Goal: Information Seeking & Learning: Find specific page/section

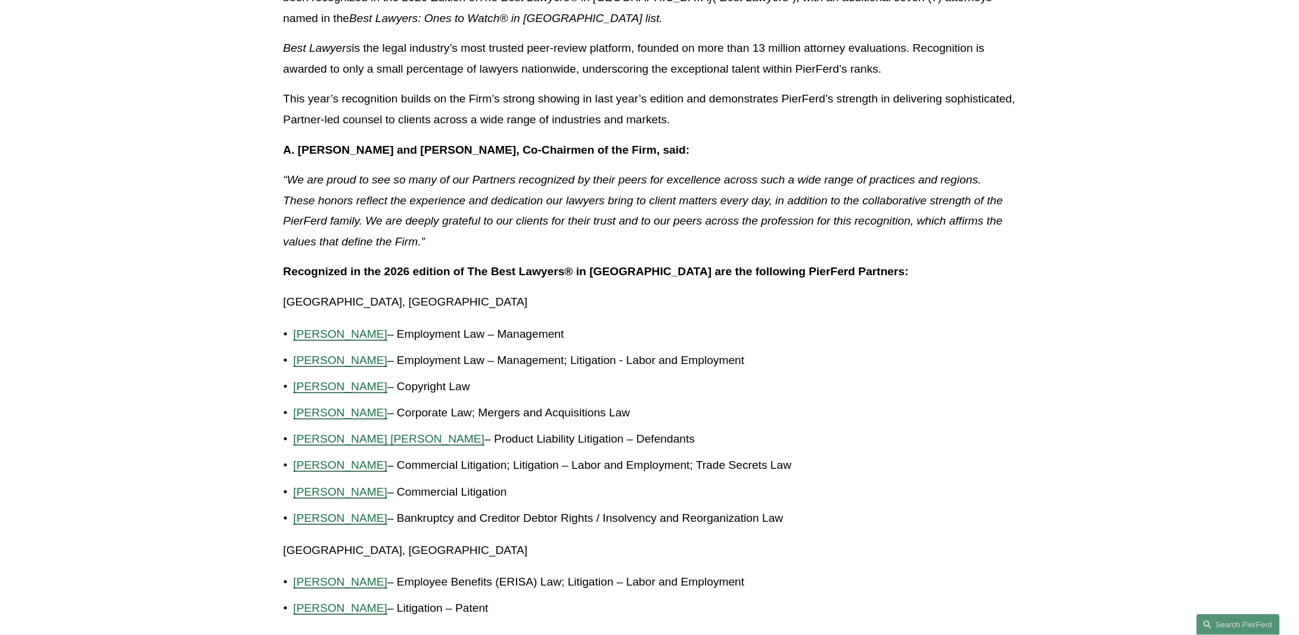
scroll to position [2067, 0]
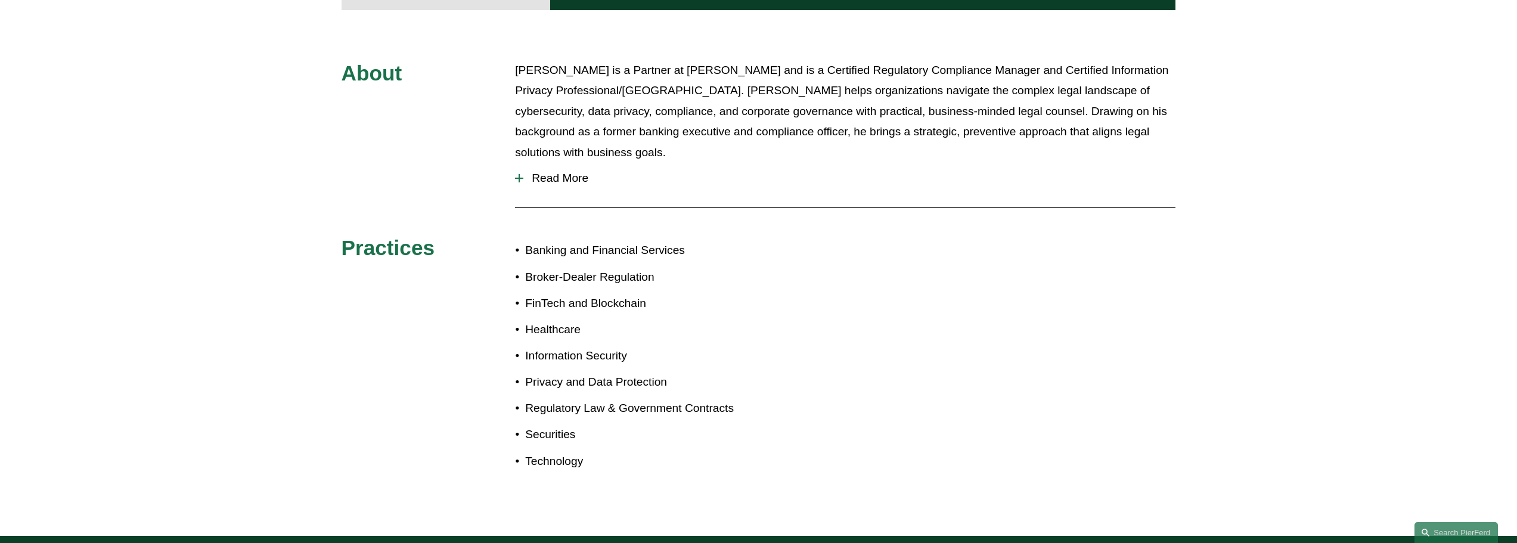
scroll to position [417, 0]
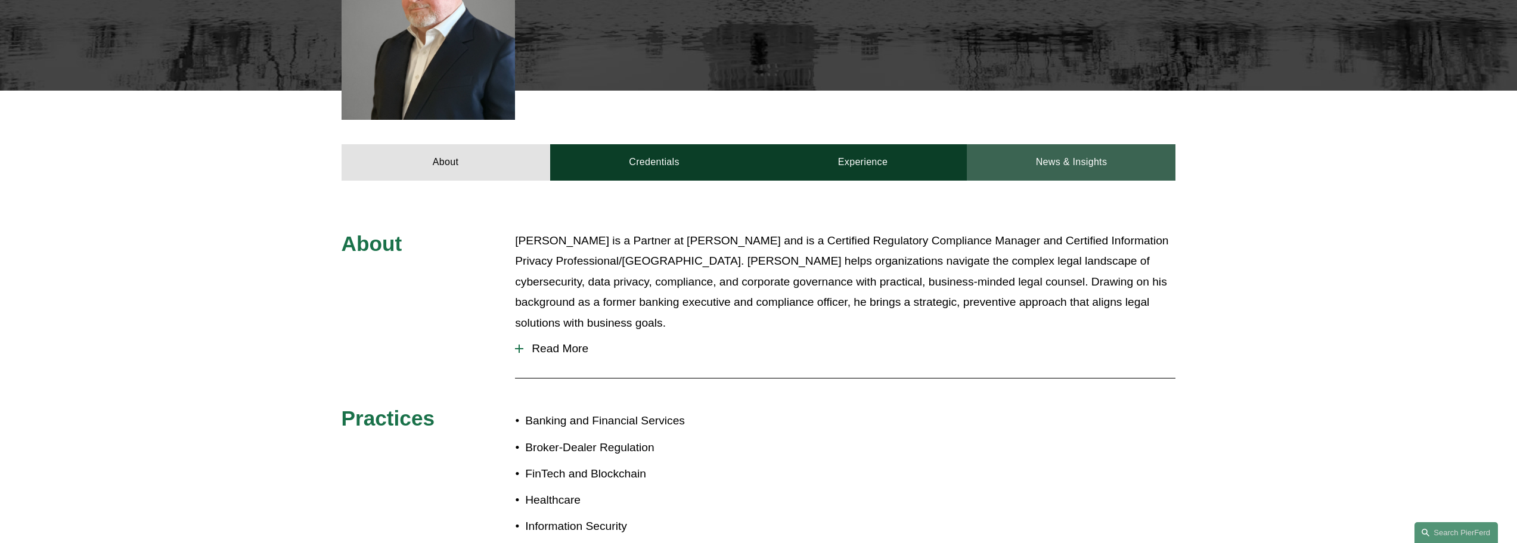
click at [1068, 144] on link "News & Insights" at bounding box center [1071, 162] width 209 height 36
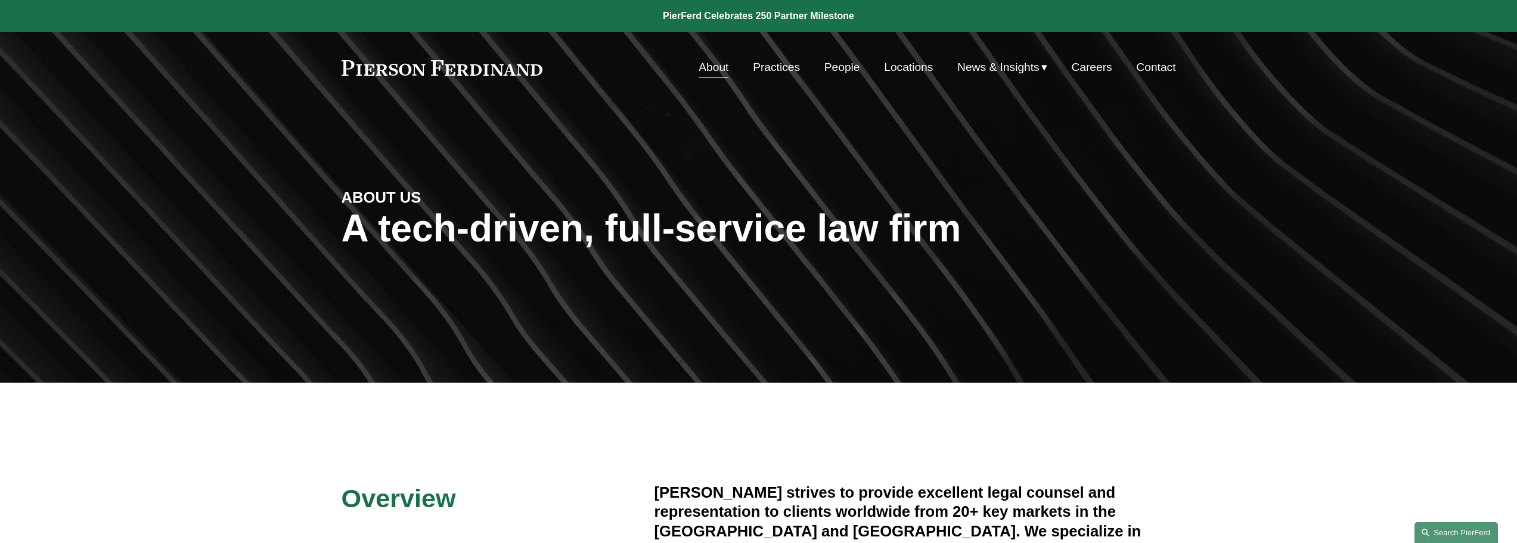
click at [1453, 529] on link "Search this site" at bounding box center [1455, 532] width 83 height 21
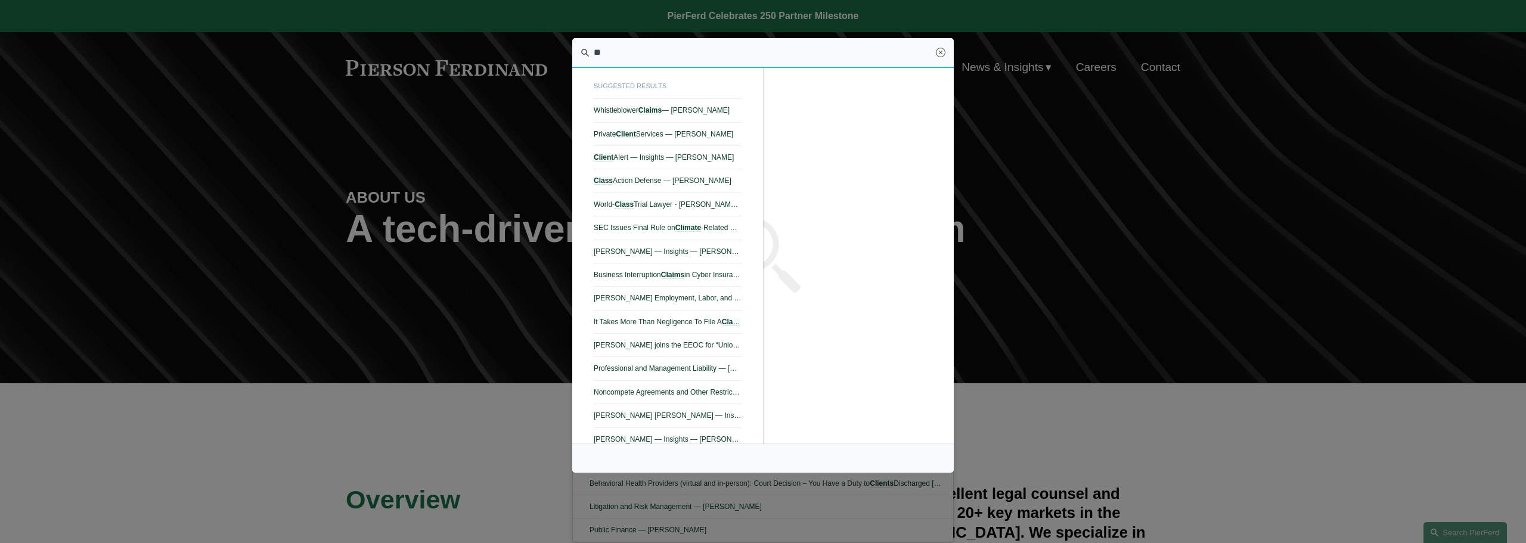
type input "*"
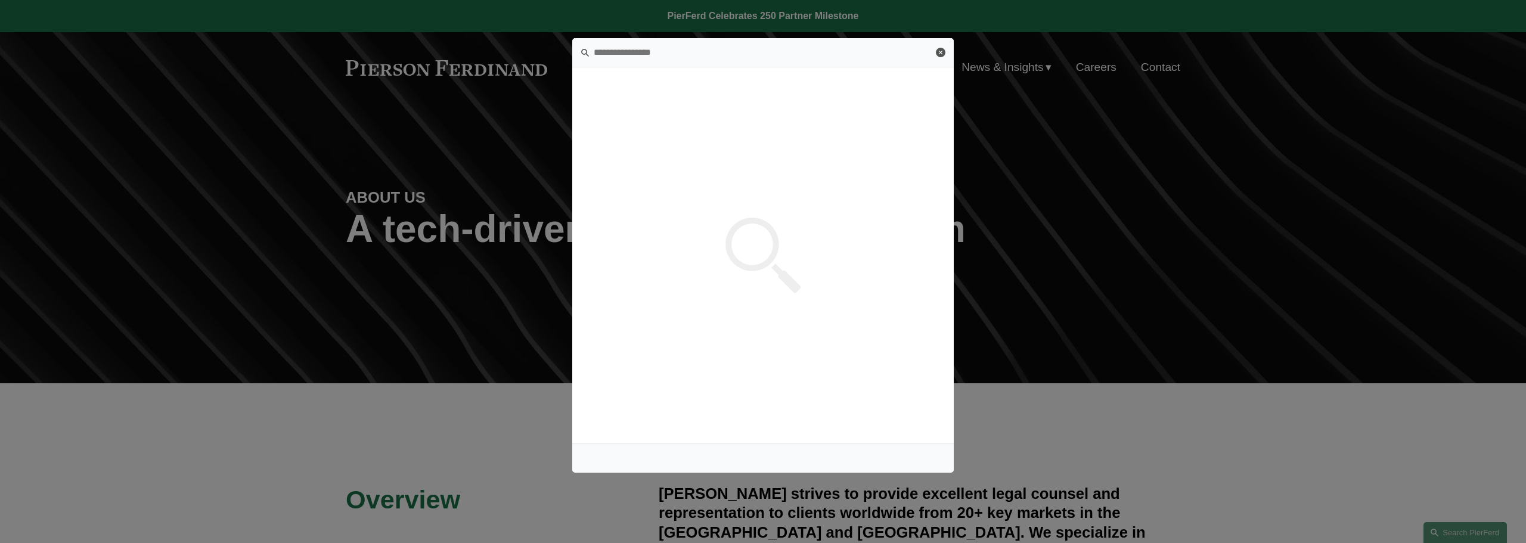
click at [940, 49] on link "Close" at bounding box center [941, 53] width 10 height 10
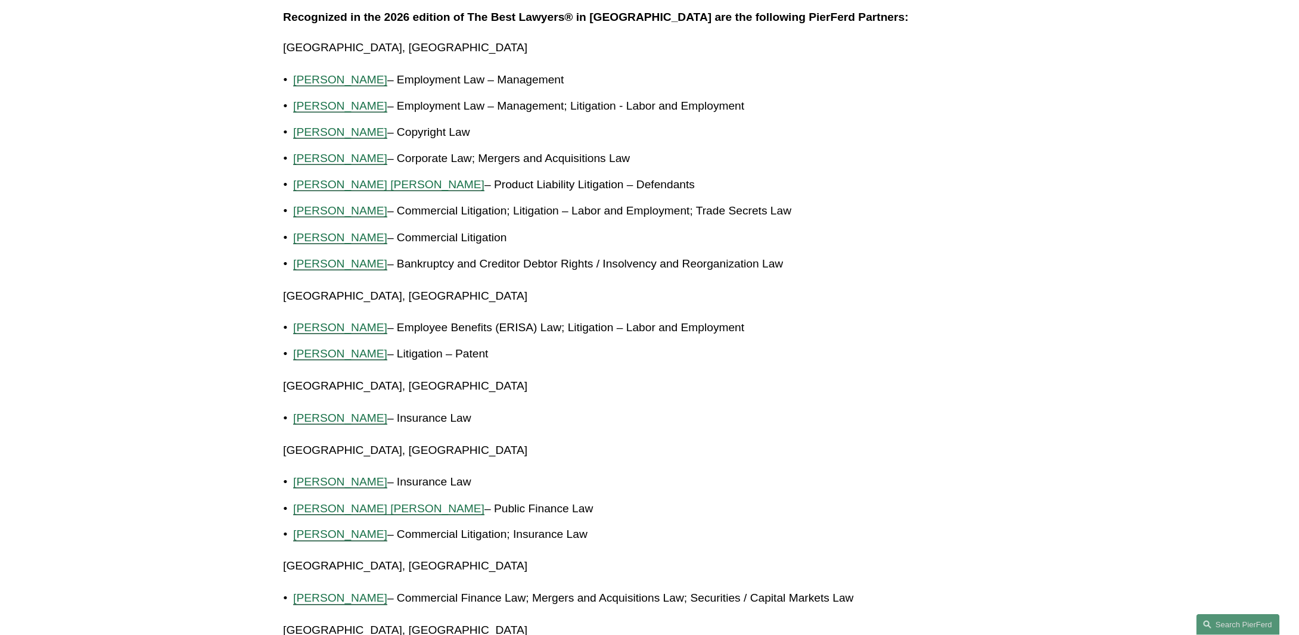
scroll to position [596, 0]
